Goal: Answer question/provide support

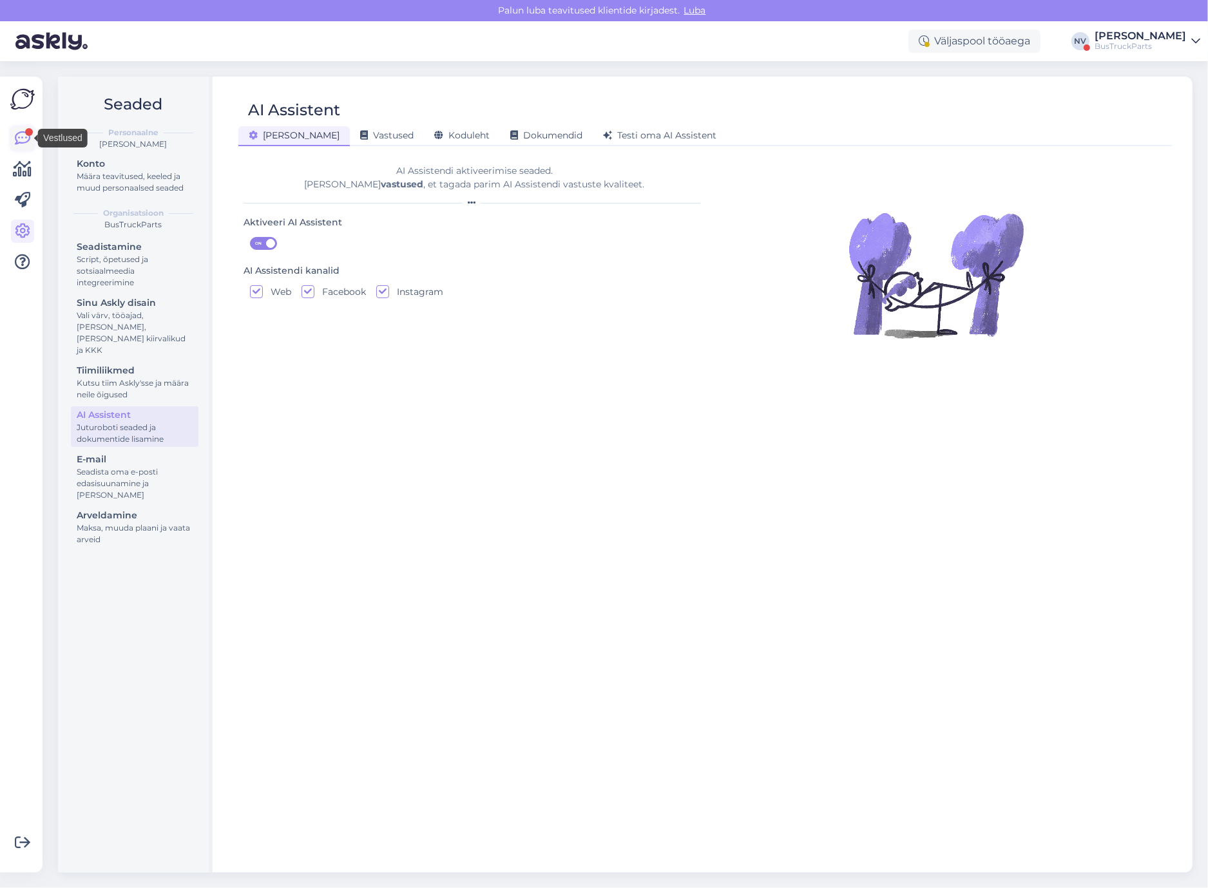
click at [15, 144] on icon at bounding box center [22, 138] width 15 height 15
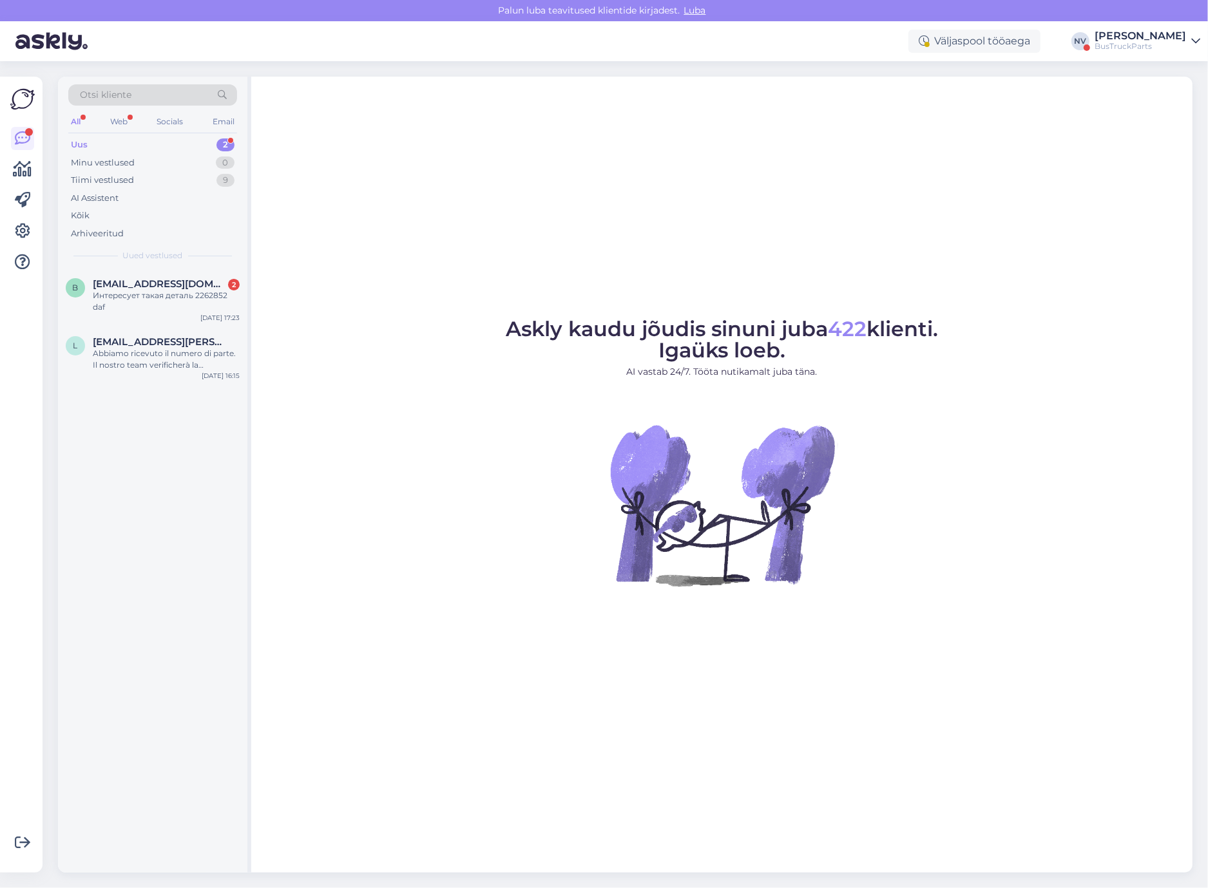
click at [123, 145] on div "Uus 2" at bounding box center [152, 145] width 169 height 18
click at [173, 283] on span "[EMAIL_ADDRESS][DOMAIN_NAME]" at bounding box center [160, 284] width 134 height 12
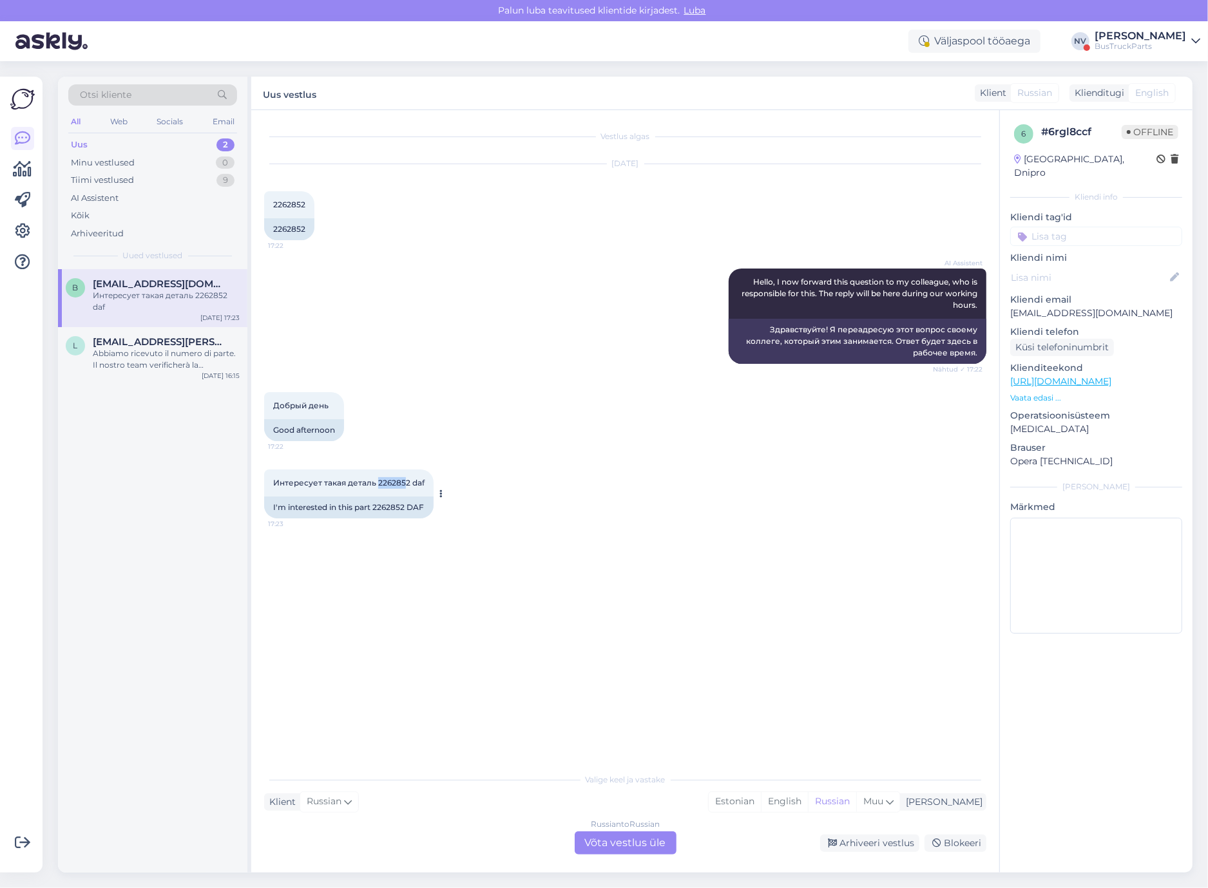
drag, startPoint x: 376, startPoint y: 479, endPoint x: 405, endPoint y: 484, distance: 30.2
click at [405, 484] on span "Интересует такая деталь 2262852 daf" at bounding box center [348, 483] width 151 height 10
drag, startPoint x: 405, startPoint y: 484, endPoint x: 413, endPoint y: 476, distance: 11.4
click at [413, 476] on div "Интересует такая деталь 2262852 daf 17:23" at bounding box center [348, 483] width 169 height 27
drag, startPoint x: 413, startPoint y: 476, endPoint x: 378, endPoint y: 484, distance: 35.8
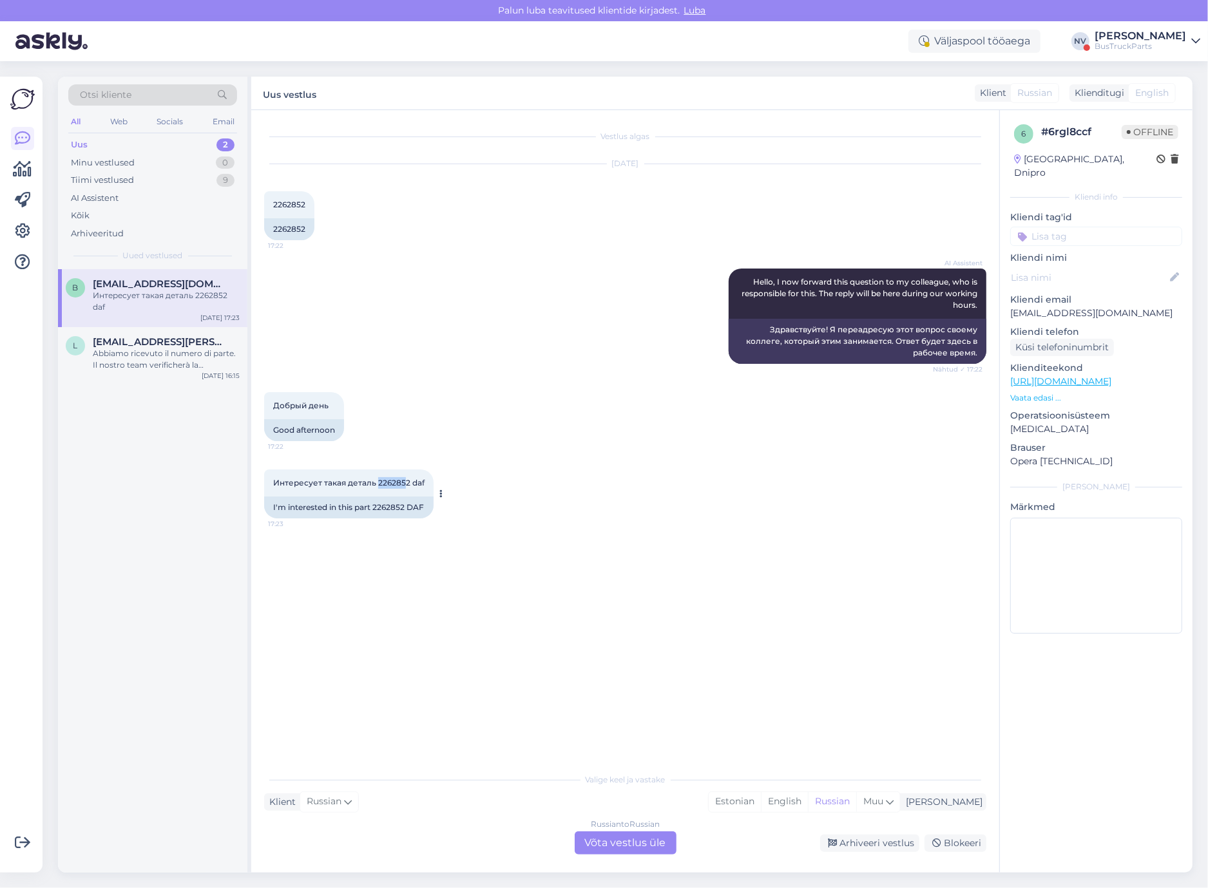
click at [378, 484] on div "Интересует такая деталь 2262852 daf 17:23" at bounding box center [348, 483] width 169 height 27
copy span "226285"
drag, startPoint x: 311, startPoint y: 236, endPoint x: 271, endPoint y: 227, distance: 40.3
click at [271, 227] on div "[DATE] 2262852 17:22 2262852" at bounding box center [625, 202] width 722 height 104
copy div "2262852"
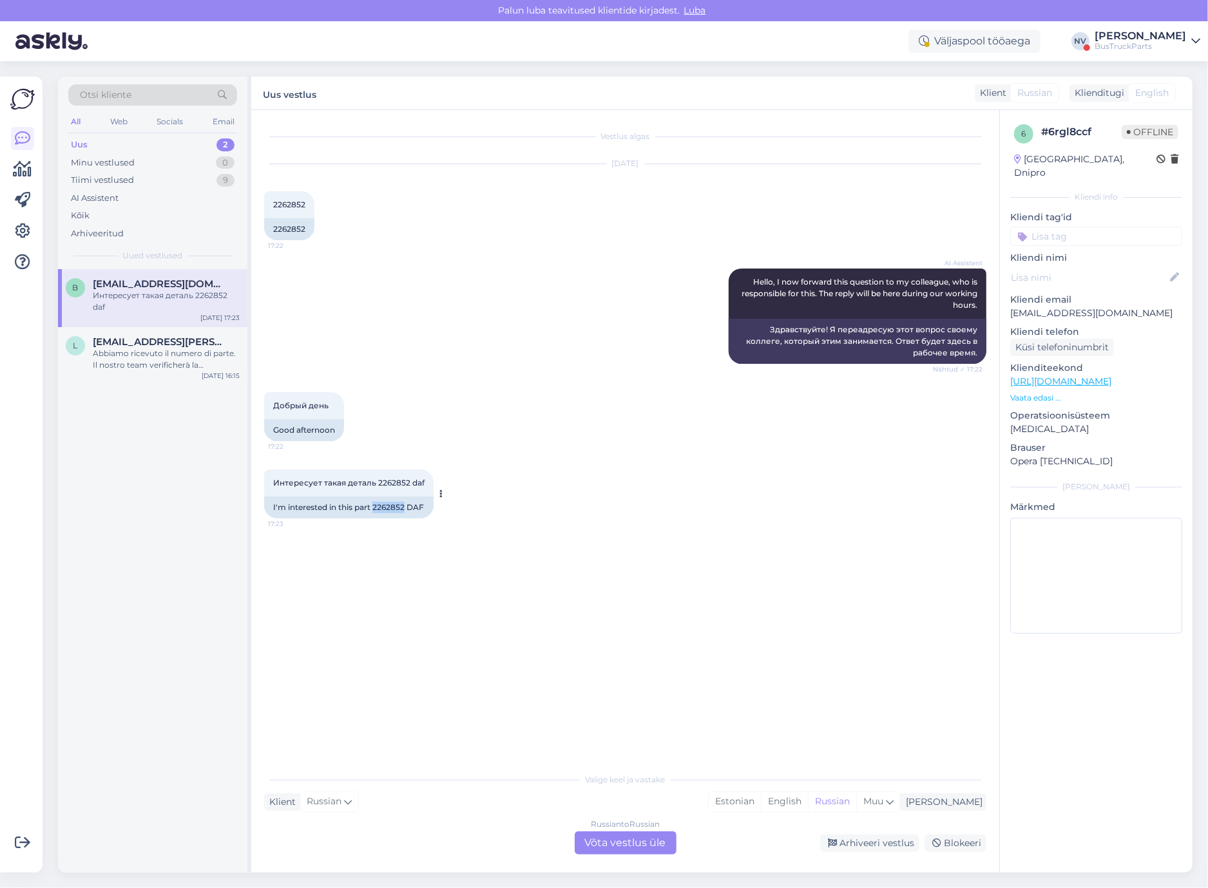
drag, startPoint x: 405, startPoint y: 507, endPoint x: 374, endPoint y: 504, distance: 30.4
click at [374, 504] on div "I'm interested in this part 2262852 DAF" at bounding box center [348, 508] width 169 height 22
copy div "2262852"
click at [615, 846] on div "Russian to Russian Võta vestlus üle" at bounding box center [626, 843] width 102 height 23
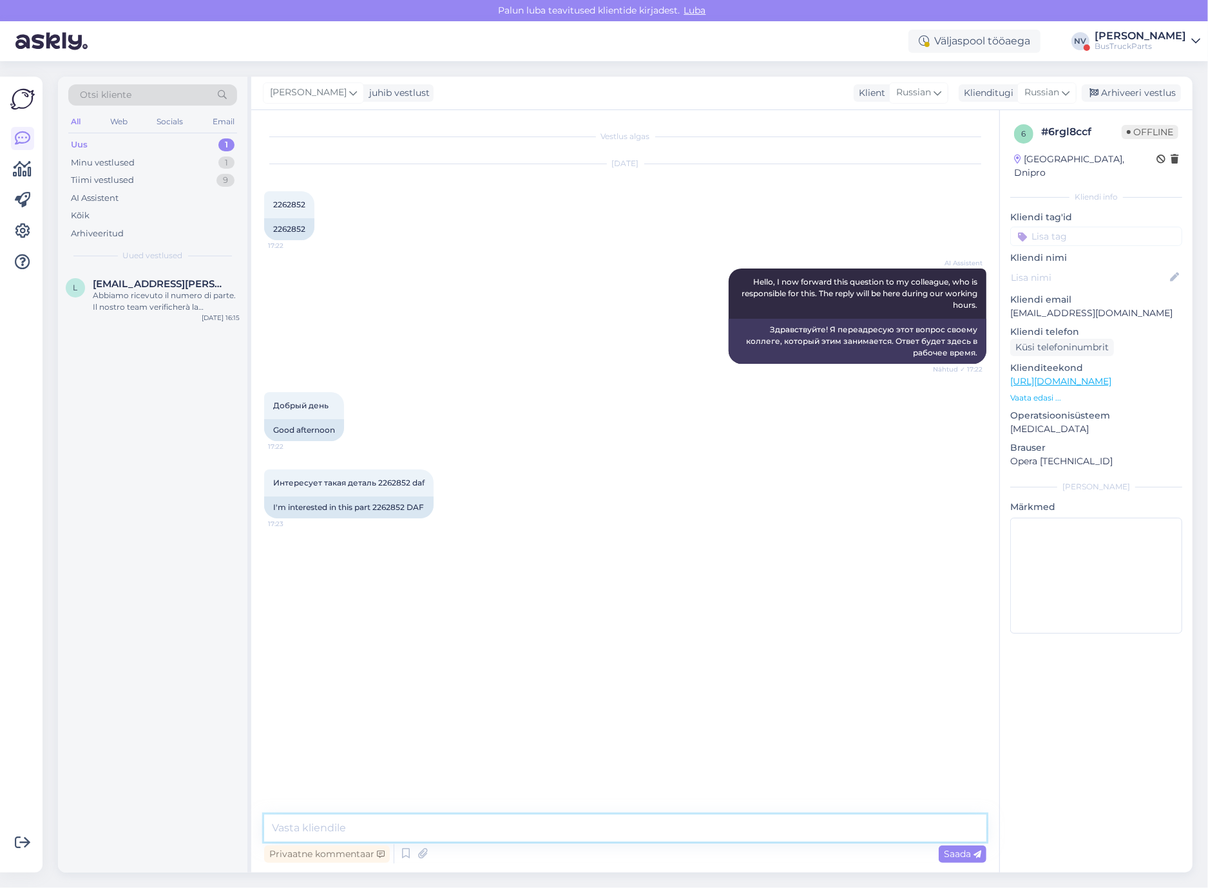
click at [296, 823] on textarea at bounding box center [625, 828] width 722 height 27
click at [1066, 95] on icon at bounding box center [1066, 93] width 8 height 14
type input "es"
click at [1008, 168] on link "Estonian" at bounding box center [1018, 170] width 142 height 21
click at [352, 839] on textarea at bounding box center [642, 831] width 689 height 22
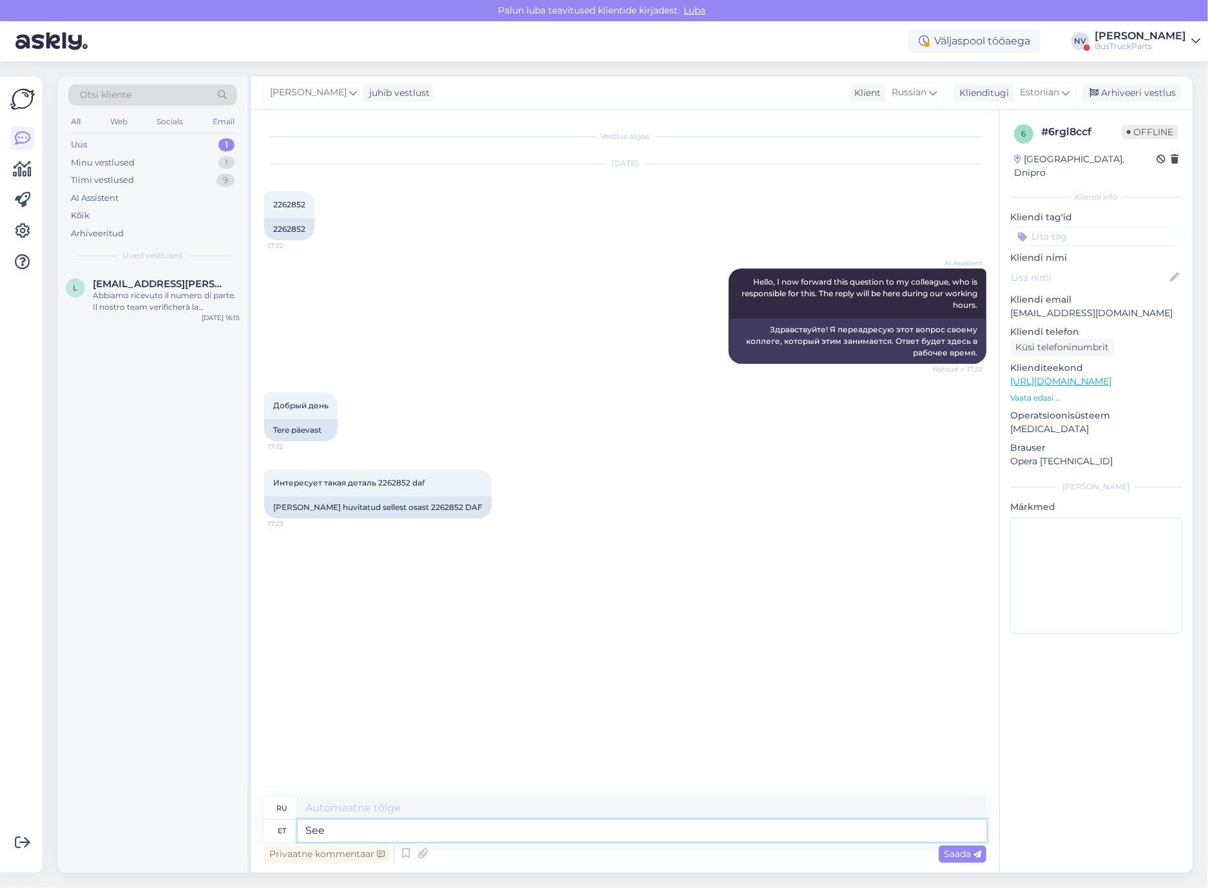
type textarea "See"
type textarea "Этот"
type textarea "See osa"
type textarea "Эта часть"
type textarea "See osa on hektel"
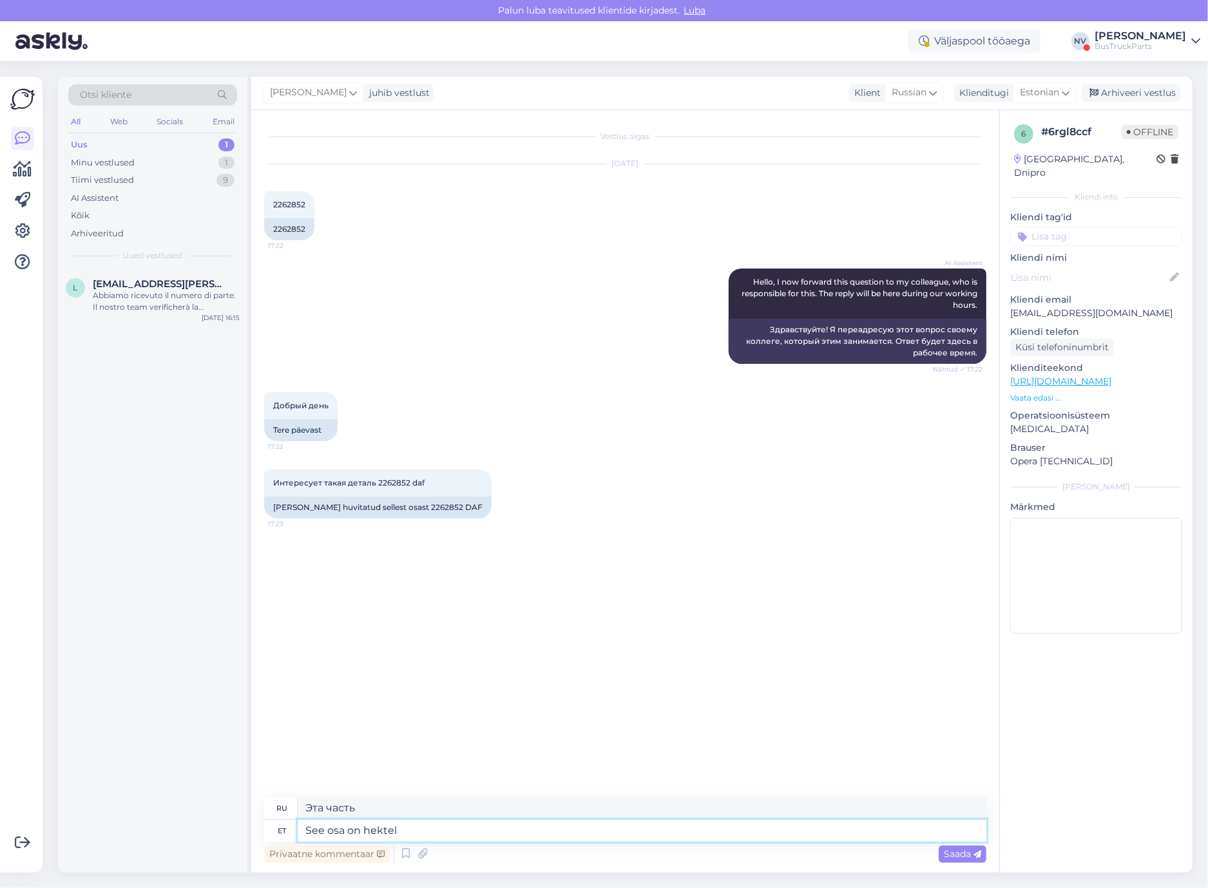
type textarea "Эта часть находится на Гектеле"
type textarea "See osa"
type textarea "Эта часть"
type textarea "See"
type textarea "Этот"
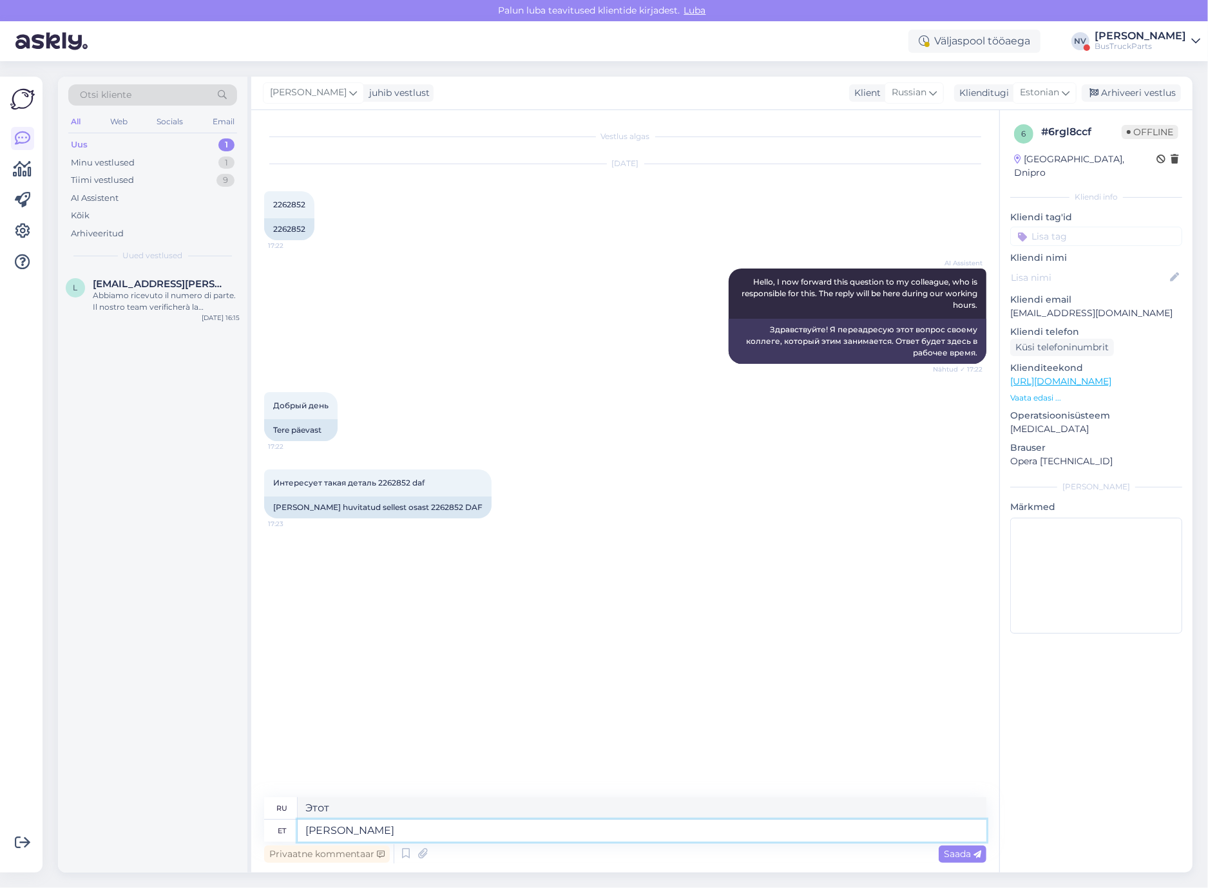
type textarea "[PERSON_NAME]"
type textarea "Эта часть"
type textarea "Seda osa pole"
type textarea "Эта часть отсутствует."
type textarea "Seda osa pole hektel p"
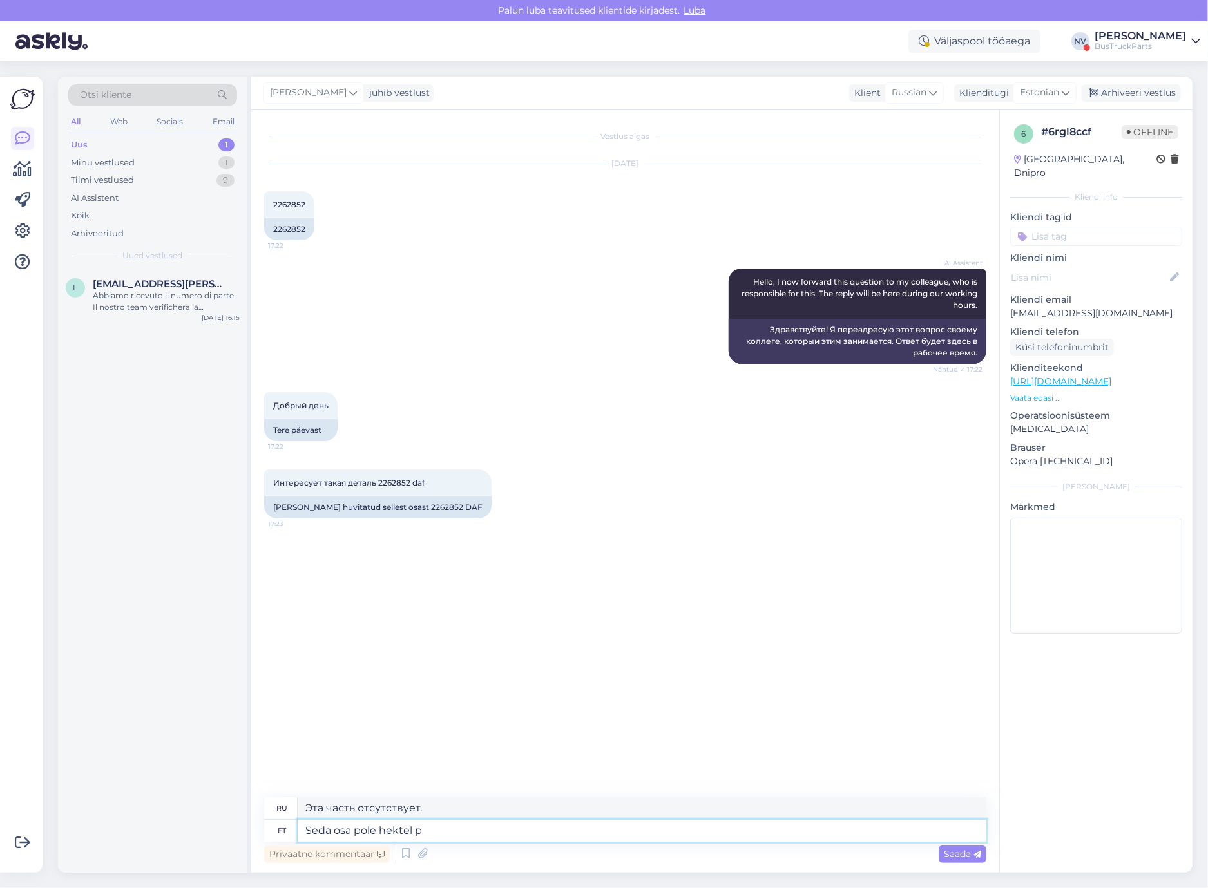
type textarea "Эта часть недоступна на Hektel."
type textarea "Seda osa pole hektel pakkuda, o"
type textarea "Hektel не может предложить никакой роли,"
type textarea "Seda osa pole hektel pakkuda, on ä"
type textarea "Эта часть недоступна в Hektel, она"
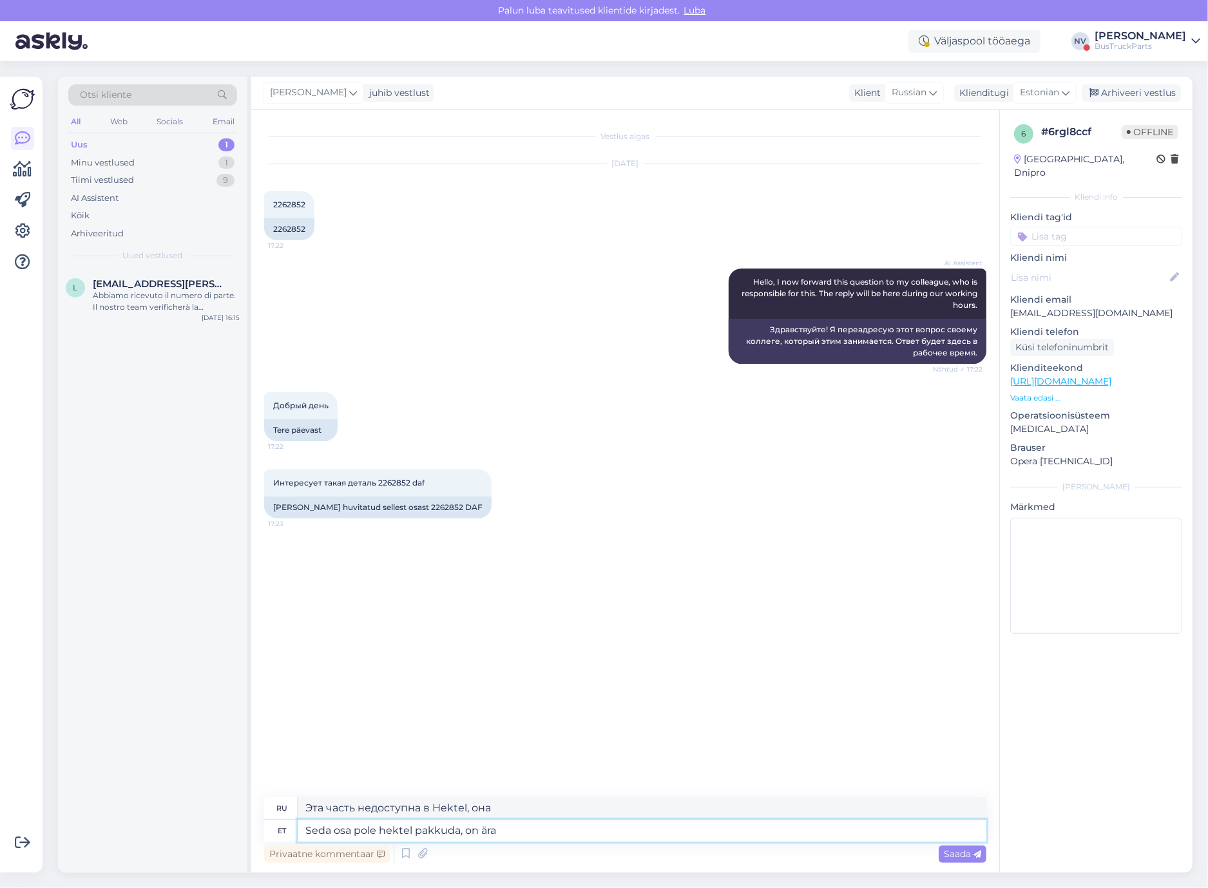
type textarea "Seda osa pole hektel pakkuda, on ära"
type textarea "Эта часть недоступна в Hektel, ее больше нет."
type textarea "Seda osa pole hektel pakkuda, on ära müüdud."
type textarea "Данная деталь больше не доступна в Hektel, она распродана."
click at [307, 826] on textarea "Seda osa pole hektel pakkuda, on ära müüdud." at bounding box center [642, 831] width 689 height 22
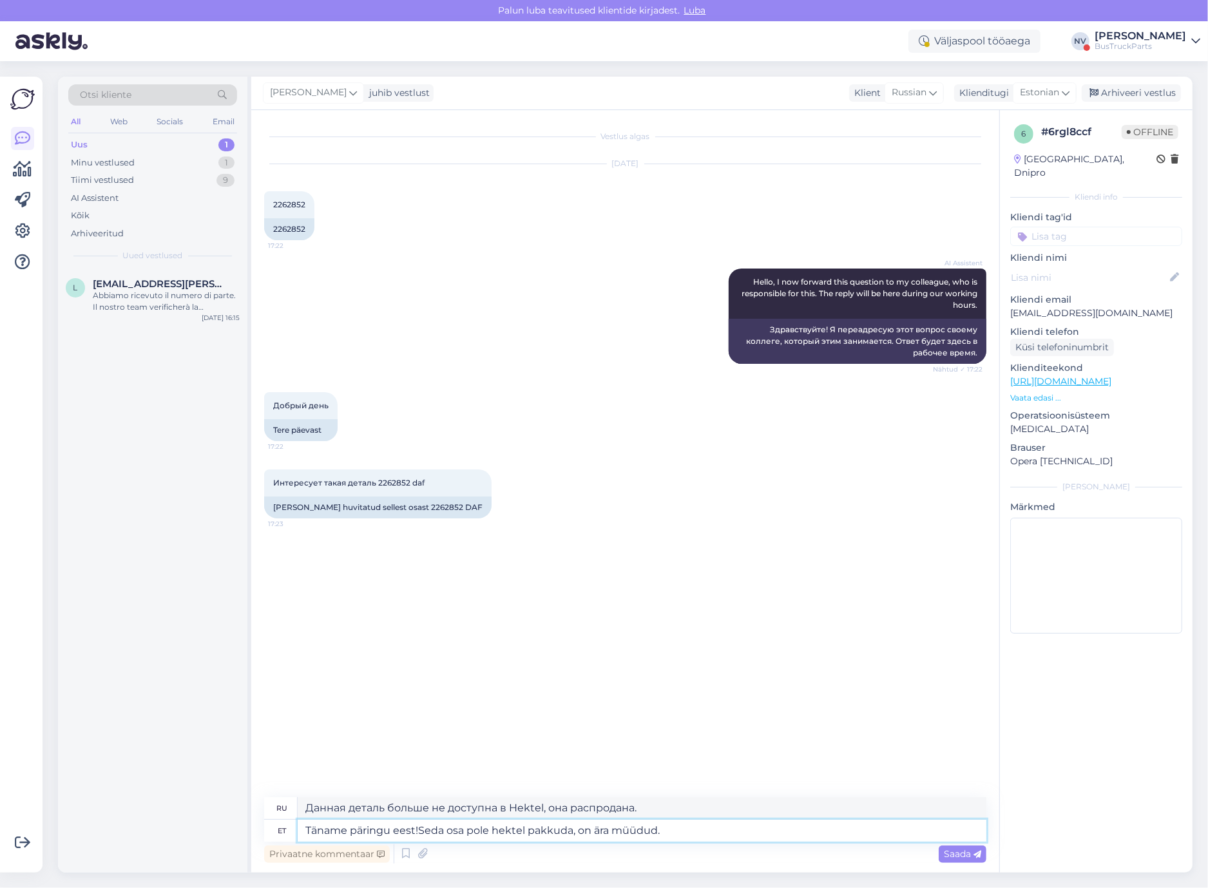
type textarea "Täname päringu eest! Seda osa pole hektel pakkuda, on ära müüdud."
type textarea "Спасибо за ваш запрос! Эта деталь больше не доступна в Hektel, она распродана."
click at [517, 823] on textarea "Täname päringu eest! Seda osa pole hektel pakkuda, on ära müüdud." at bounding box center [642, 831] width 689 height 22
type textarea "Täname päringu eest! Seda osa pole hekekl pakkuda, on ära müüdud."
type textarea "Спасибо за ваш запрос! Эта деталь больше не доступна, она распродана."
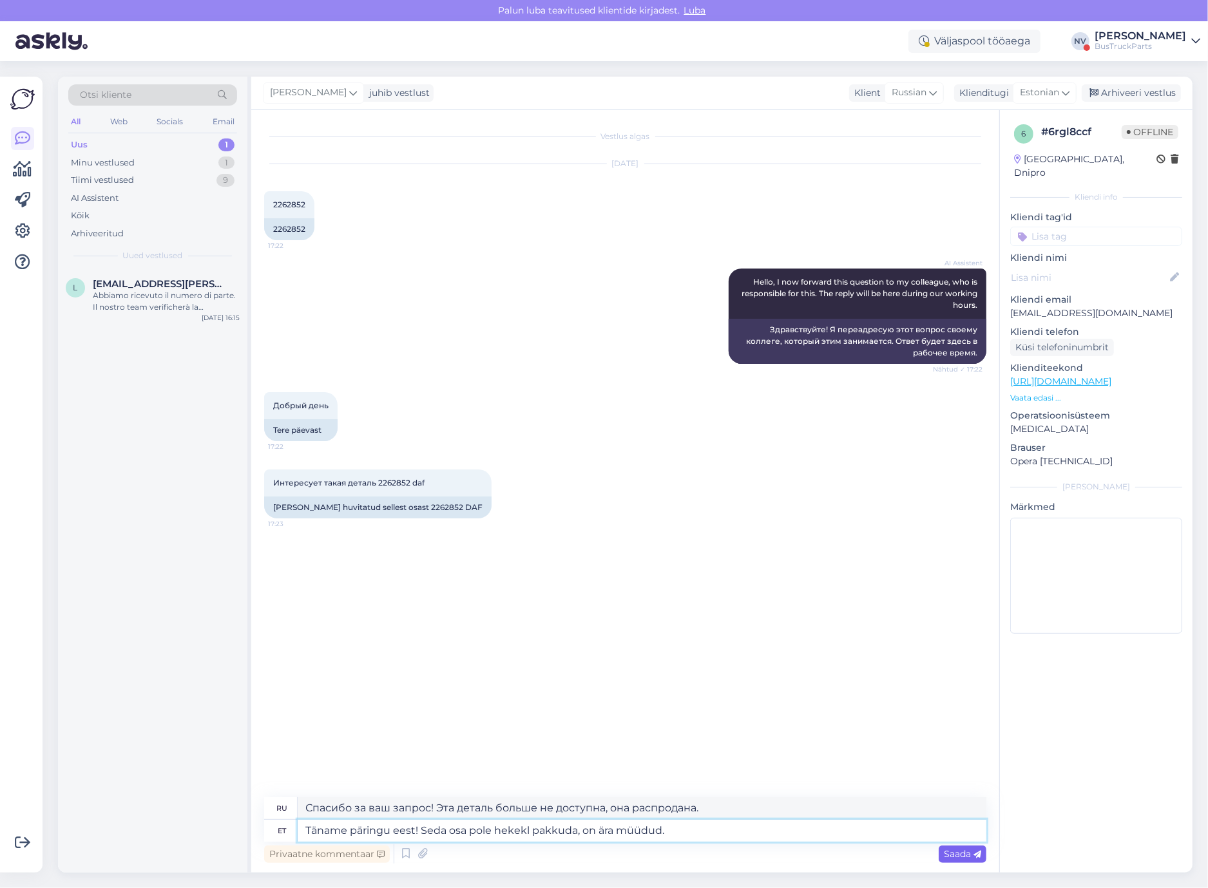
type textarea "Täname päringu eest! Seda osa pole hekekl pakkuda, on ära müüdud."
click at [956, 848] on span "Saada" at bounding box center [962, 854] width 37 height 12
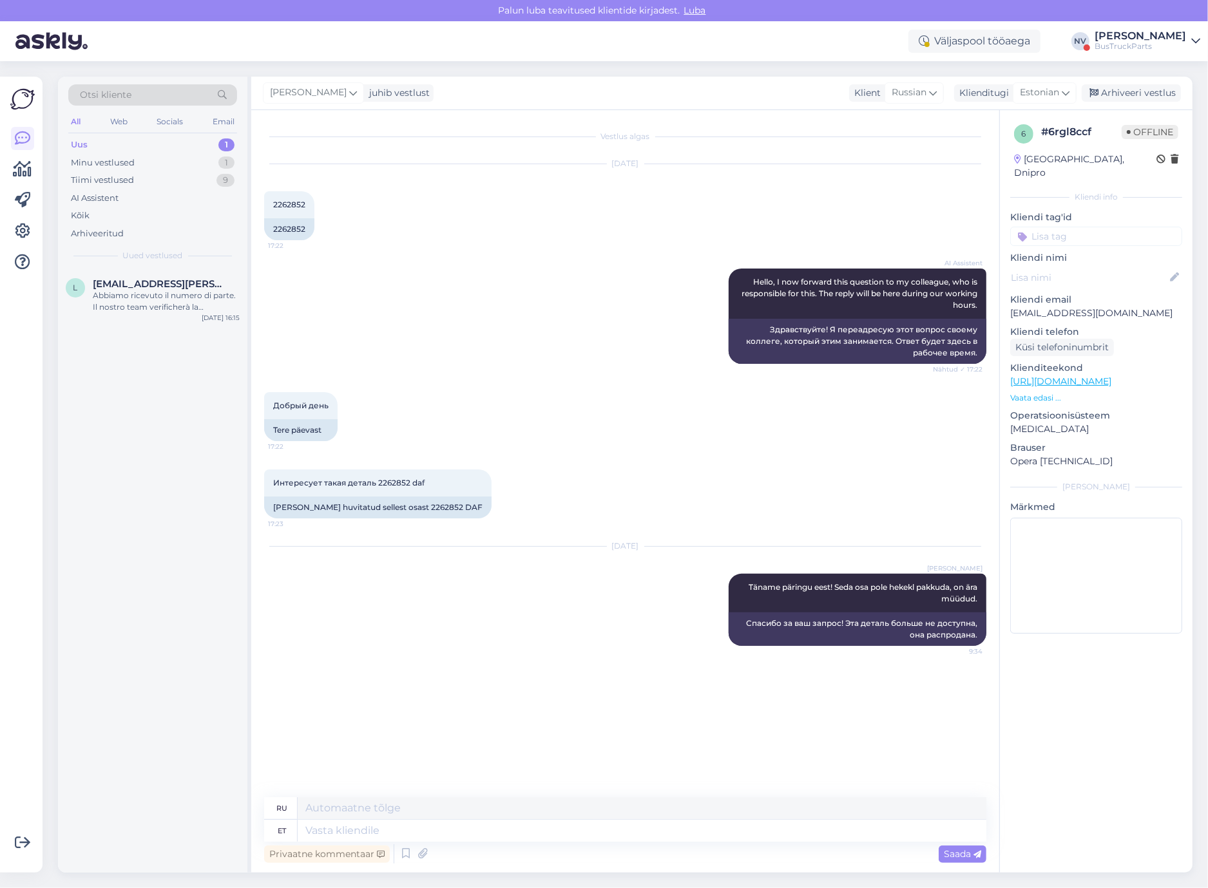
click at [1062, 227] on input at bounding box center [1096, 236] width 172 height 19
type input "Ukra"
click at [1105, 264] on div "[GEOGRAPHIC_DATA]" at bounding box center [1096, 270] width 100 height 13
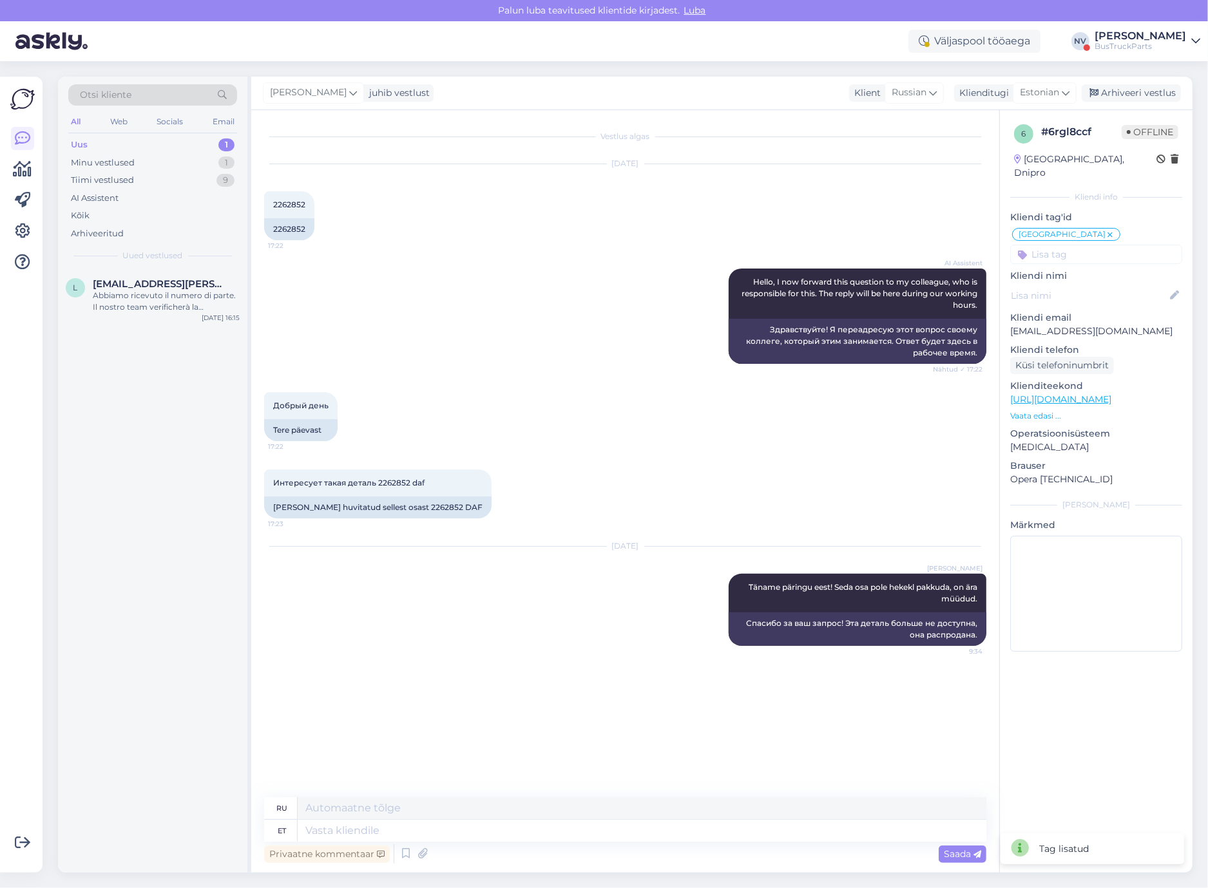
click at [1080, 245] on input at bounding box center [1096, 254] width 172 height 19
type input "pole"
click at [1111, 271] on div "pole osa pakkuda osa pole pakkuda" at bounding box center [1096, 297] width 172 height 52
click at [1114, 282] on div "pole osa pakkuda" at bounding box center [1096, 288] width 81 height 13
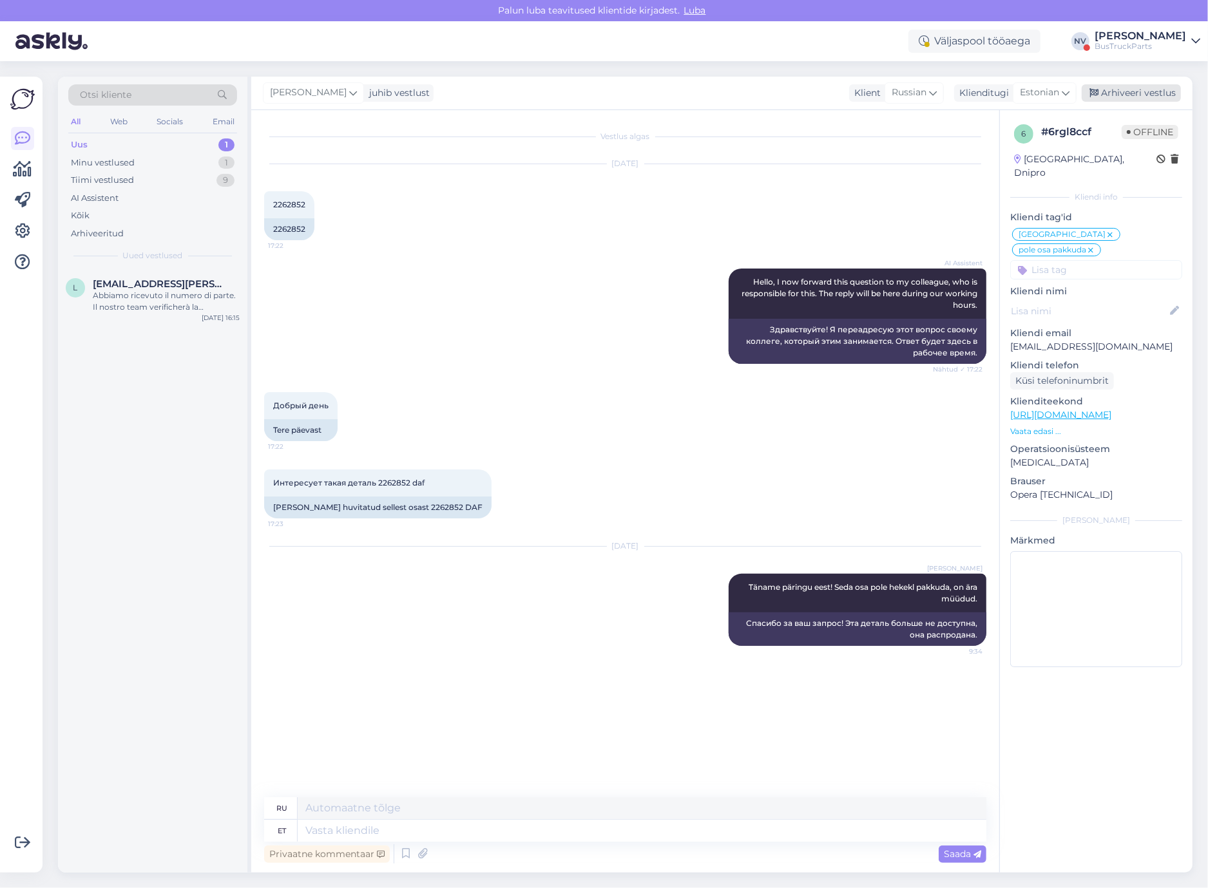
click at [1169, 91] on div "Arhiveeri vestlus" at bounding box center [1131, 92] width 99 height 17
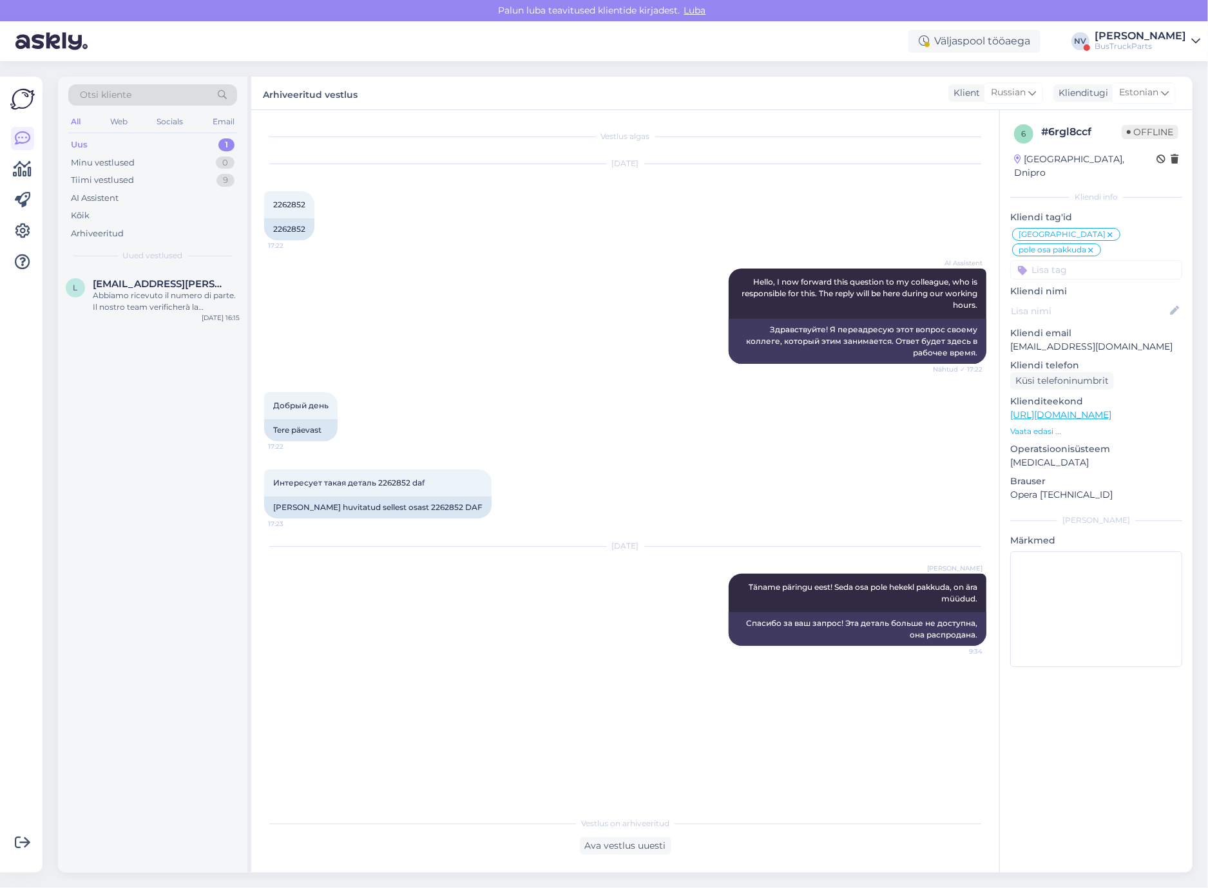
click at [86, 143] on div "Uus" at bounding box center [79, 145] width 17 height 13
click at [153, 283] on span "[EMAIL_ADDRESS][PERSON_NAME][DOMAIN_NAME]" at bounding box center [160, 284] width 134 height 12
